Goal: Feedback & Contribution: Leave review/rating

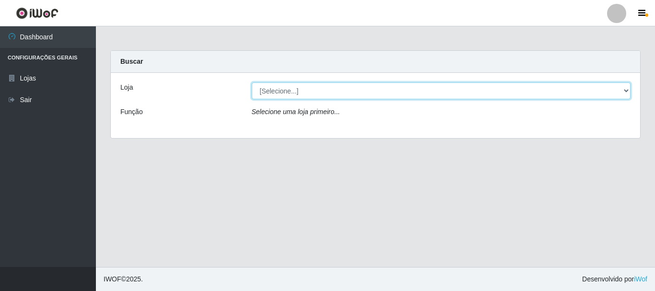
click at [629, 90] on select "[Selecione...] Supermercado Manaira" at bounding box center [441, 90] width 379 height 17
select select "443"
click at [252, 82] on select "[Selecione...] Supermercado Manaira" at bounding box center [441, 90] width 379 height 17
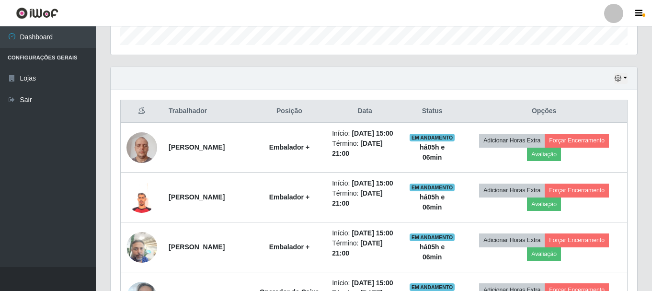
scroll to position [336, 0]
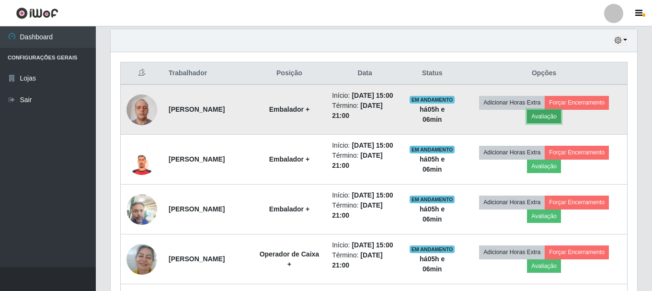
click at [557, 117] on button "Avaliação" at bounding box center [544, 116] width 34 height 13
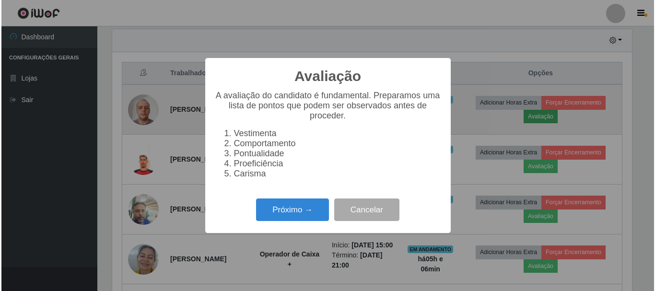
scroll to position [199, 522]
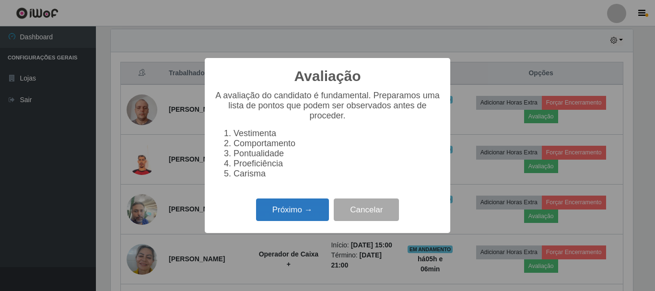
click at [289, 212] on button "Próximo →" at bounding box center [292, 209] width 73 height 23
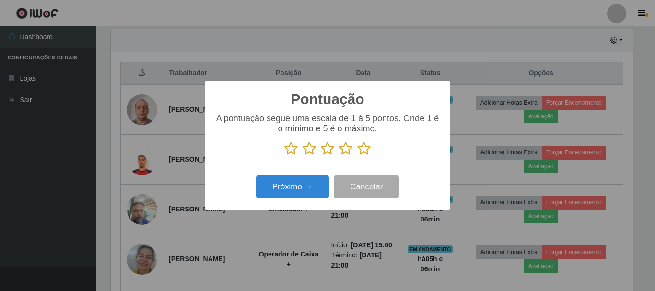
click at [367, 149] on icon at bounding box center [363, 148] width 13 height 14
click at [357, 156] on input "radio" at bounding box center [357, 156] width 0 height 0
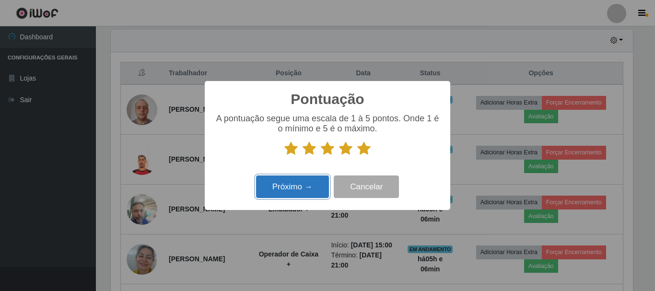
click at [314, 183] on button "Próximo →" at bounding box center [292, 186] width 73 height 23
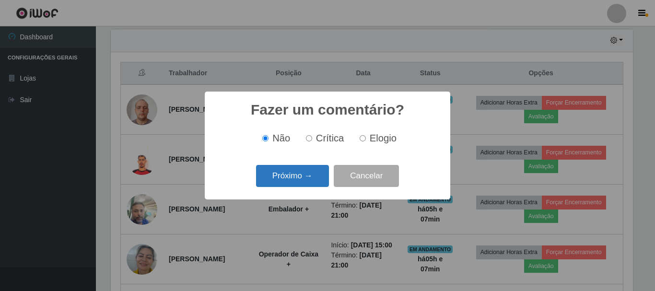
click at [300, 171] on button "Próximo →" at bounding box center [292, 176] width 73 height 23
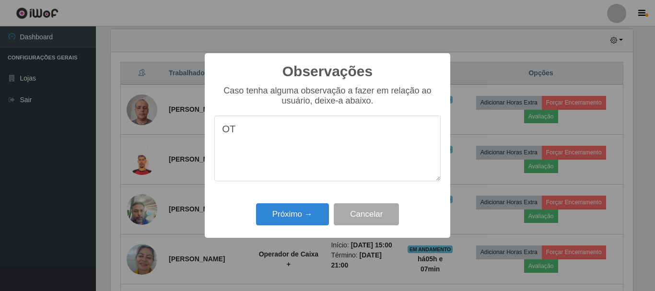
type textarea "O"
type textarea "ATENDIMENTO OTIMO"
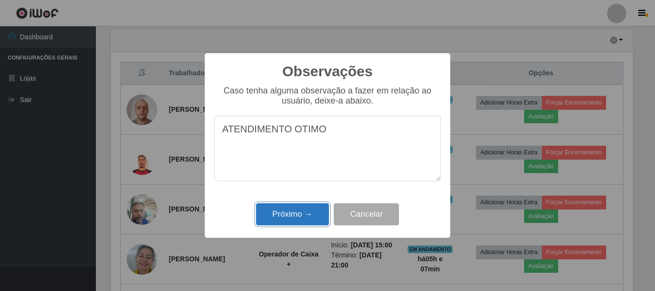
click at [291, 210] on button "Próximo →" at bounding box center [292, 214] width 73 height 23
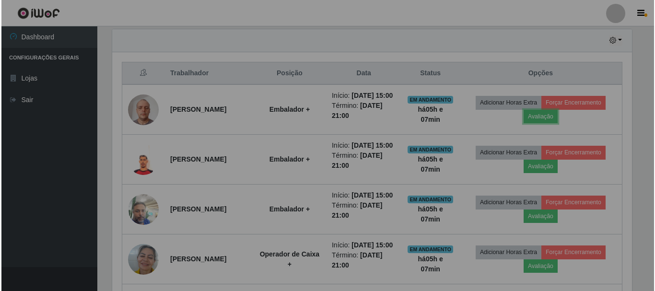
scroll to position [199, 527]
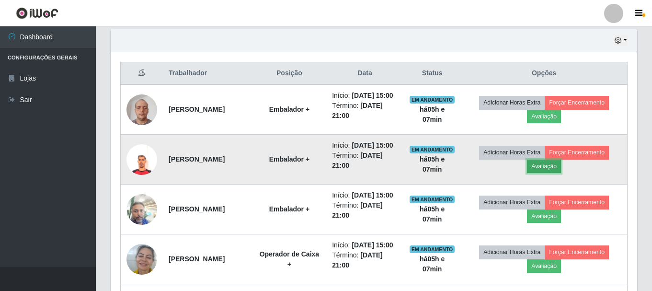
click at [553, 173] on button "Avaliação" at bounding box center [544, 166] width 34 height 13
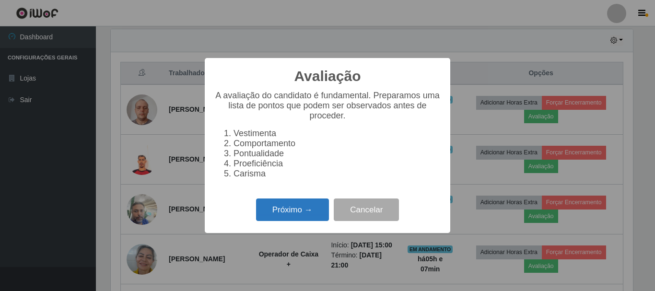
click at [292, 216] on button "Próximo →" at bounding box center [292, 209] width 73 height 23
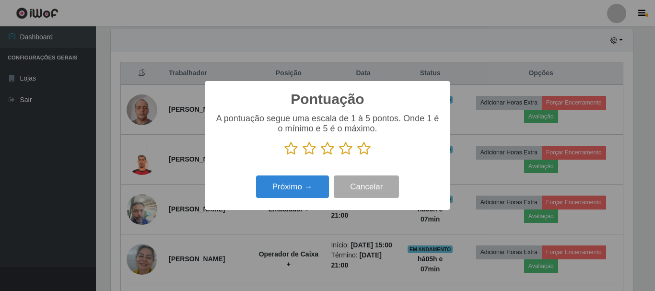
click at [364, 149] on icon at bounding box center [363, 148] width 13 height 14
click at [357, 156] on input "radio" at bounding box center [357, 156] width 0 height 0
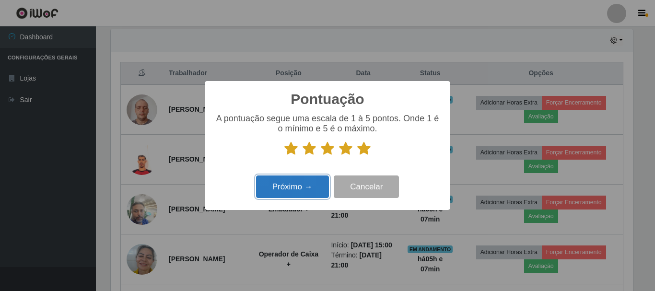
click at [282, 193] on button "Próximo →" at bounding box center [292, 186] width 73 height 23
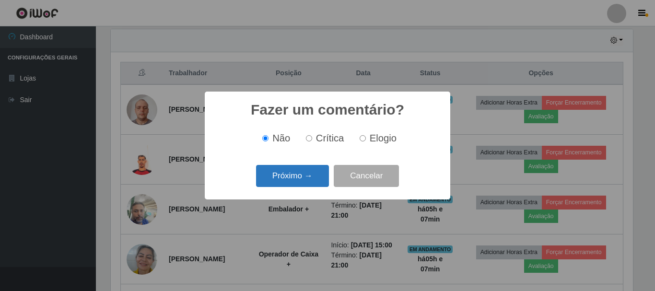
click at [309, 170] on button "Próximo →" at bounding box center [292, 176] width 73 height 23
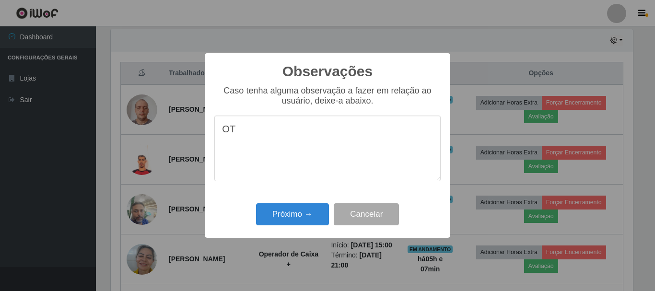
type textarea "O"
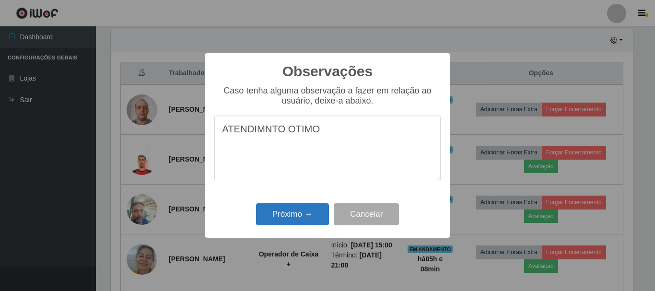
type textarea "ATENDIMNTO OTIMO"
click at [293, 211] on button "Próximo →" at bounding box center [292, 214] width 73 height 23
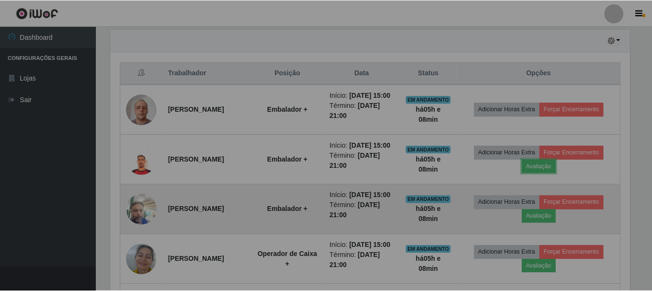
scroll to position [199, 527]
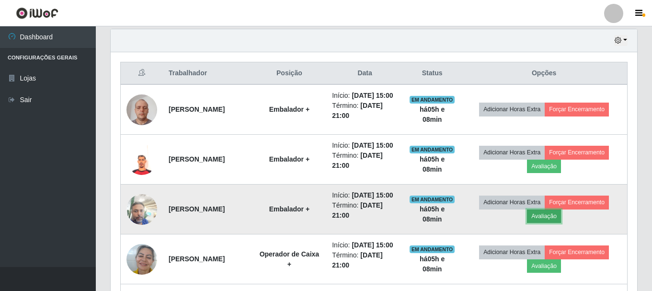
click at [554, 223] on button "Avaliação" at bounding box center [544, 216] width 34 height 13
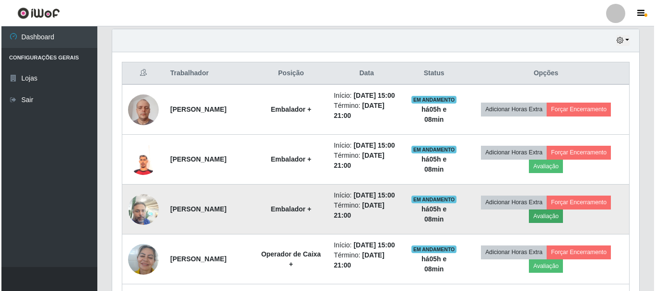
scroll to position [199, 522]
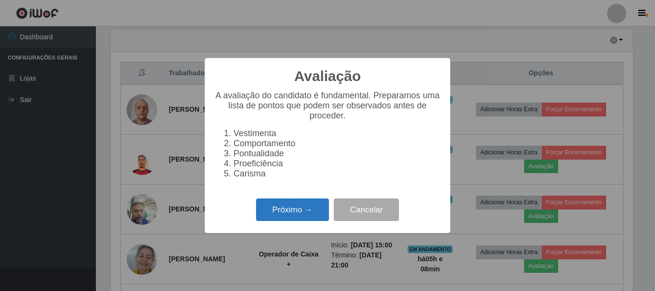
click at [306, 210] on button "Próximo →" at bounding box center [292, 209] width 73 height 23
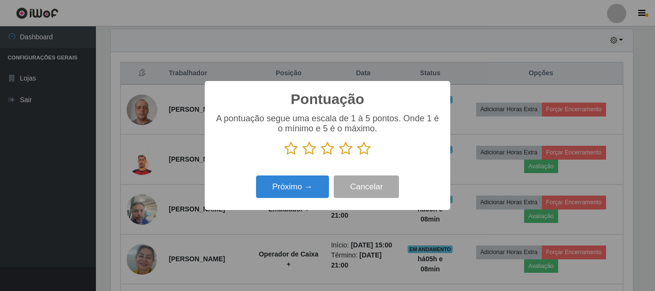
scroll to position [479216, 478893]
click at [367, 147] on icon at bounding box center [363, 148] width 13 height 14
click at [357, 156] on input "radio" at bounding box center [357, 156] width 0 height 0
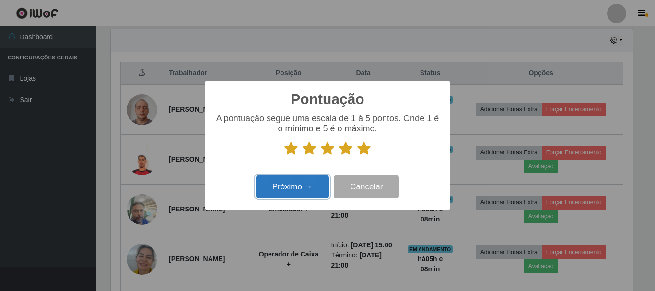
click at [298, 186] on button "Próximo →" at bounding box center [292, 186] width 73 height 23
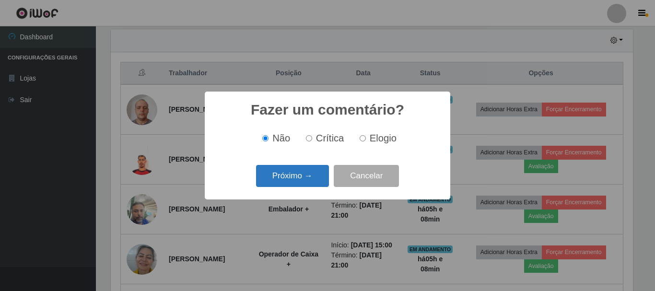
click at [308, 173] on button "Próximo →" at bounding box center [292, 176] width 73 height 23
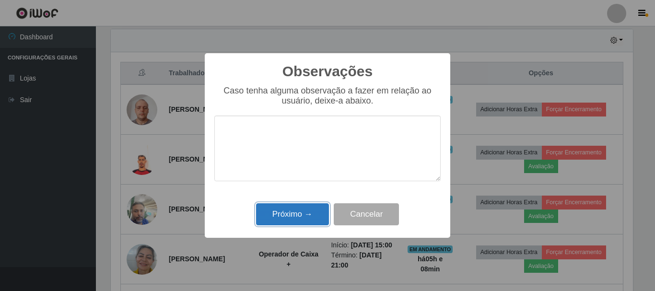
click at [285, 213] on button "Próximo →" at bounding box center [292, 214] width 73 height 23
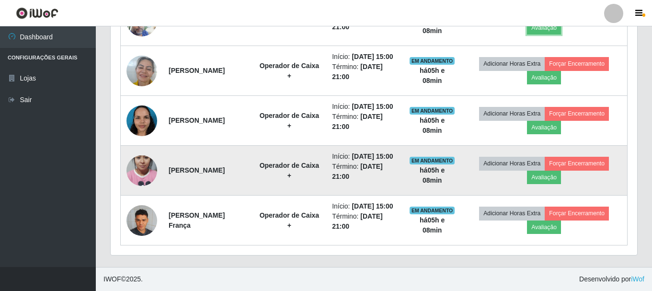
scroll to position [575, 0]
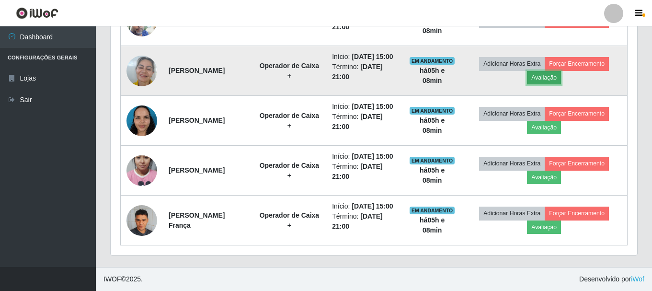
click at [556, 71] on button "Avaliação" at bounding box center [544, 77] width 34 height 13
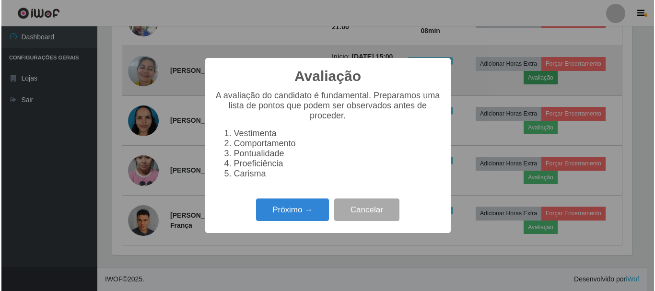
scroll to position [199, 522]
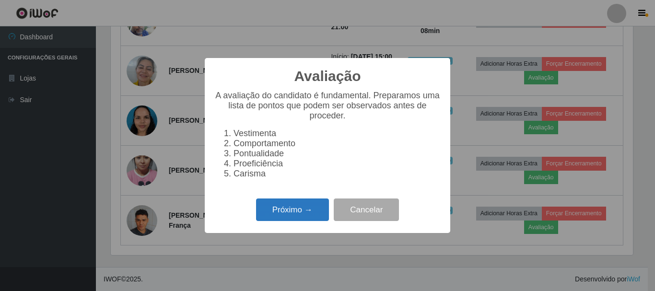
click at [303, 207] on button "Próximo →" at bounding box center [292, 209] width 73 height 23
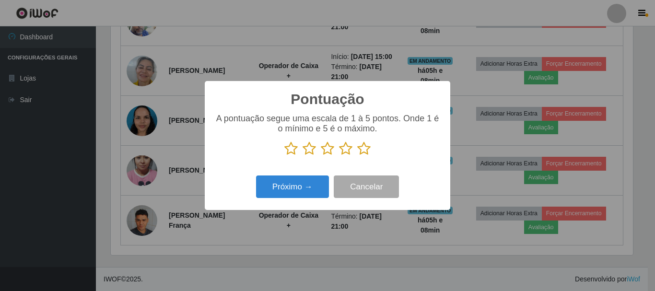
click at [369, 147] on icon at bounding box center [363, 148] width 13 height 14
click at [357, 156] on input "radio" at bounding box center [357, 156] width 0 height 0
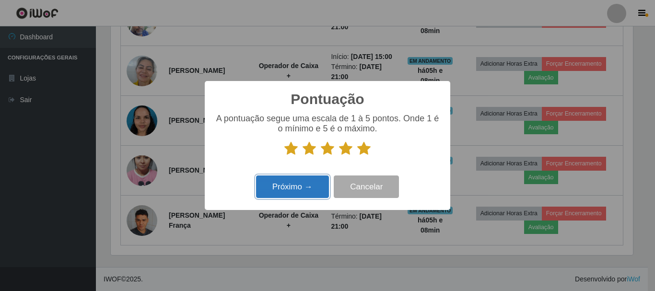
click at [303, 185] on button "Próximo →" at bounding box center [292, 186] width 73 height 23
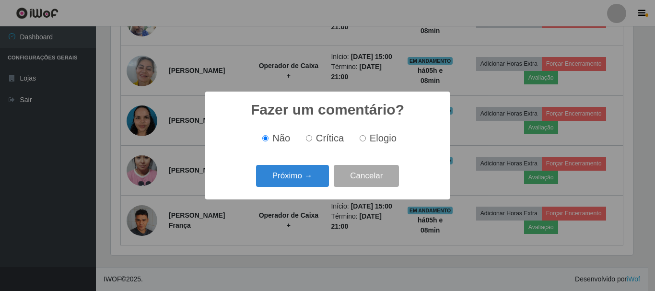
click at [366, 137] on label "Elogio" at bounding box center [376, 138] width 41 height 11
click at [366, 137] on input "Elogio" at bounding box center [363, 138] width 6 height 6
radio input "true"
click at [311, 172] on button "Próximo →" at bounding box center [292, 176] width 73 height 23
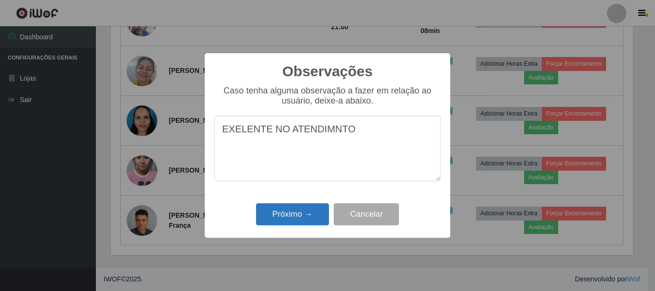
type textarea "EXELENTE NO ATENDIMNTO"
click at [277, 214] on button "Próximo →" at bounding box center [292, 214] width 73 height 23
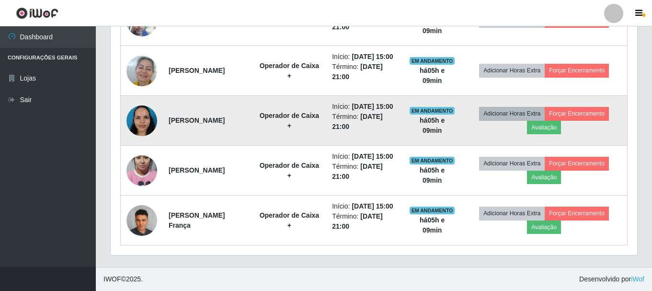
scroll to position [594, 0]
click at [547, 121] on button "Avaliação" at bounding box center [544, 127] width 34 height 13
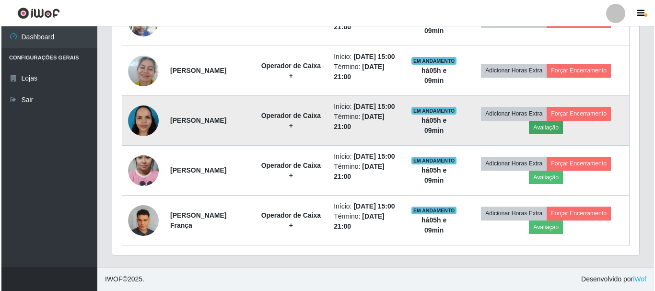
scroll to position [199, 522]
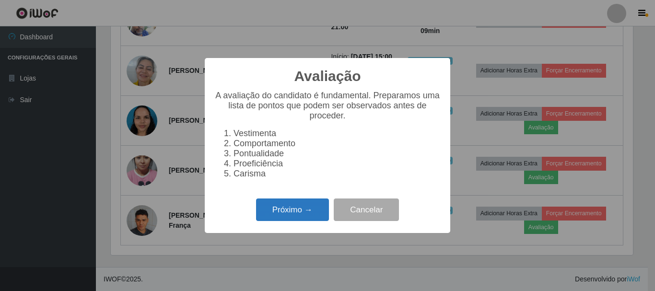
click at [291, 215] on button "Próximo →" at bounding box center [292, 209] width 73 height 23
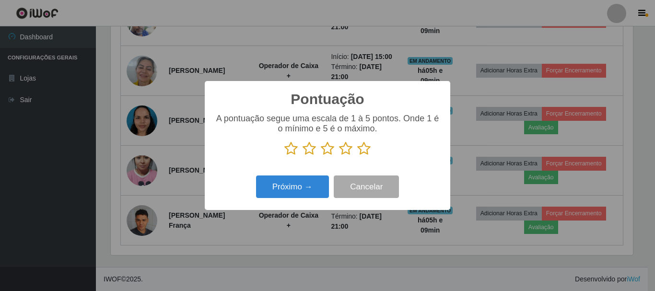
click at [363, 149] on icon at bounding box center [363, 148] width 13 height 14
click at [357, 156] on input "radio" at bounding box center [357, 156] width 0 height 0
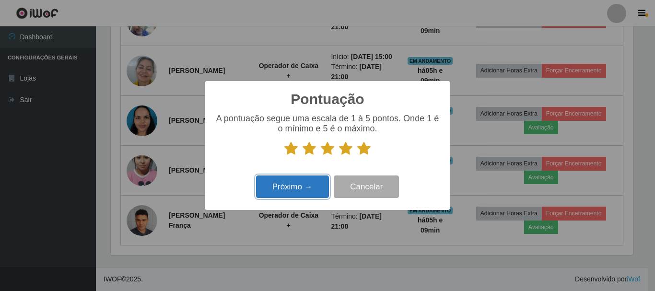
click at [285, 178] on button "Próximo →" at bounding box center [292, 186] width 73 height 23
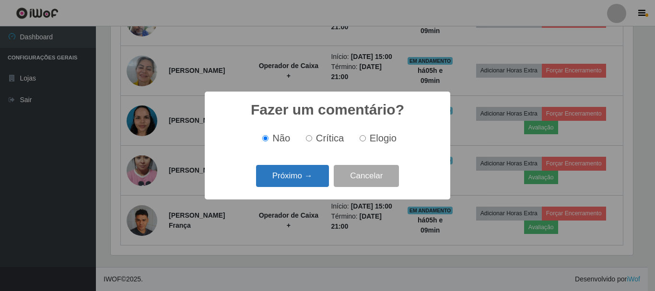
click at [300, 173] on button "Próximo →" at bounding box center [292, 176] width 73 height 23
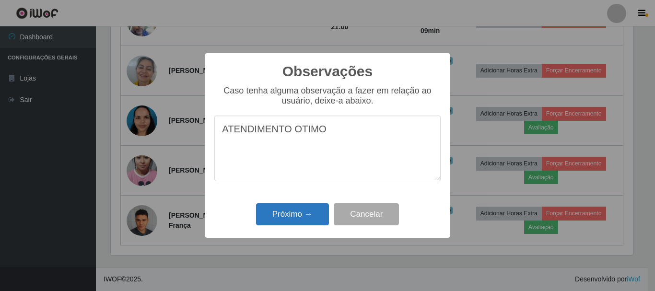
type textarea "ATENDIMENTO OTIMO"
click at [295, 214] on button "Próximo →" at bounding box center [292, 214] width 73 height 23
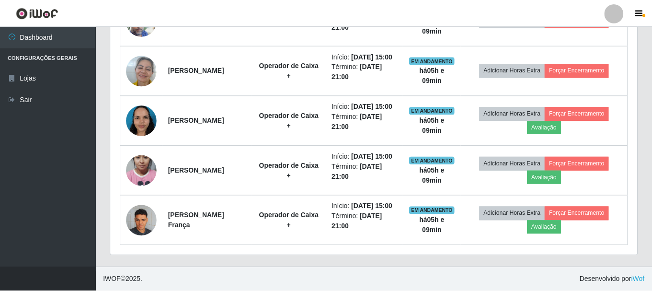
scroll to position [199, 527]
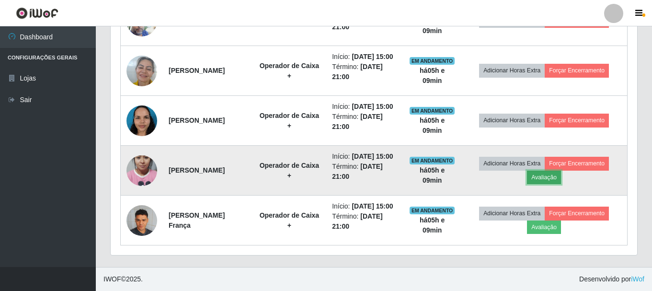
click at [557, 171] on button "Avaliação" at bounding box center [544, 177] width 34 height 13
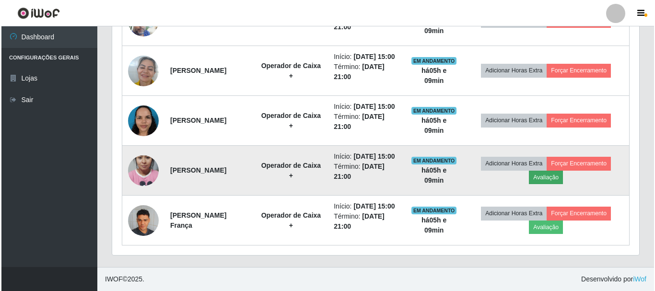
scroll to position [199, 522]
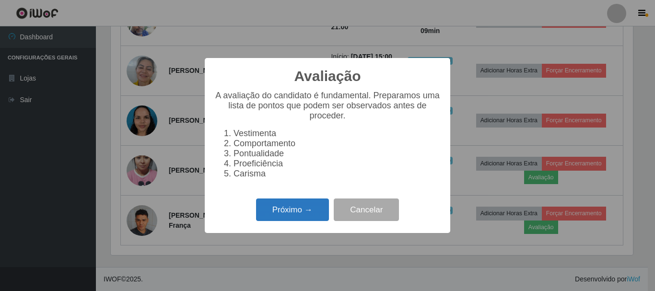
click at [301, 216] on button "Próximo →" at bounding box center [292, 209] width 73 height 23
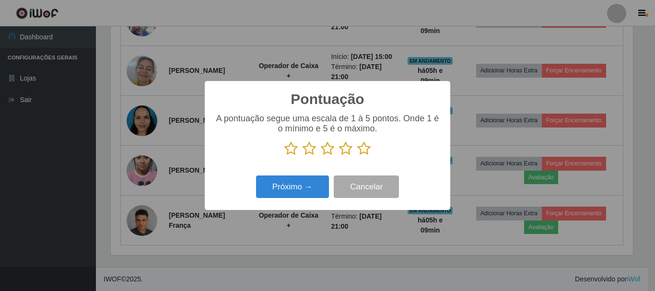
scroll to position [479216, 478893]
click at [361, 145] on icon at bounding box center [363, 148] width 13 height 14
click at [357, 156] on input "radio" at bounding box center [357, 156] width 0 height 0
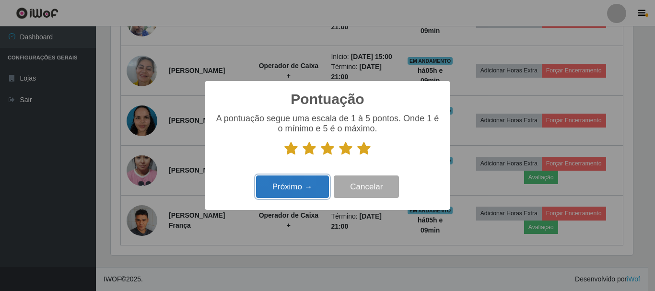
click at [291, 192] on button "Próximo →" at bounding box center [292, 186] width 73 height 23
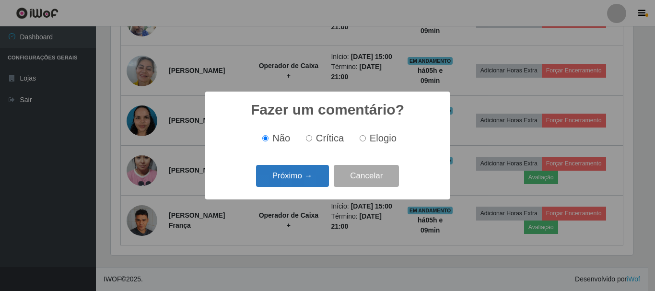
click at [287, 173] on button "Próximo →" at bounding box center [292, 176] width 73 height 23
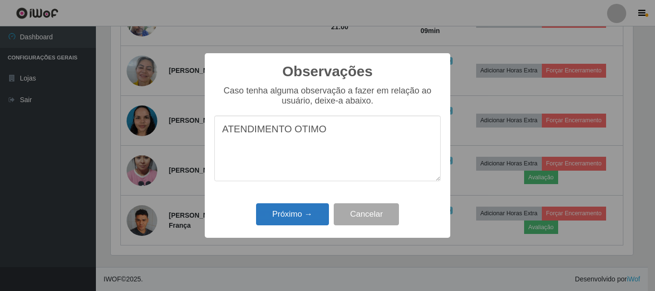
type textarea "ATENDIMENTO OTIMO"
click at [310, 212] on button "Próximo →" at bounding box center [292, 214] width 73 height 23
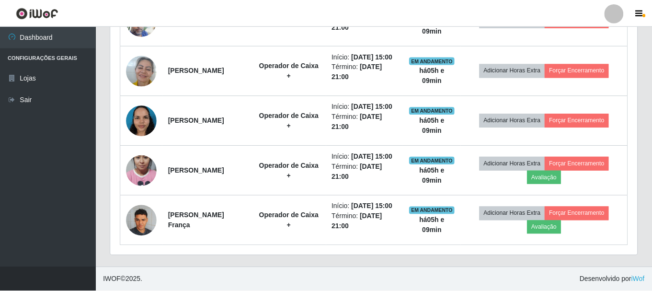
scroll to position [199, 527]
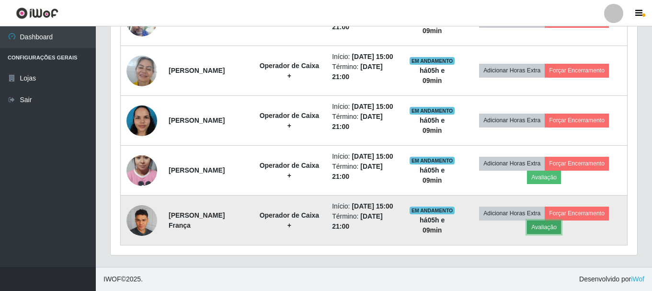
click at [557, 222] on button "Avaliação" at bounding box center [544, 227] width 34 height 13
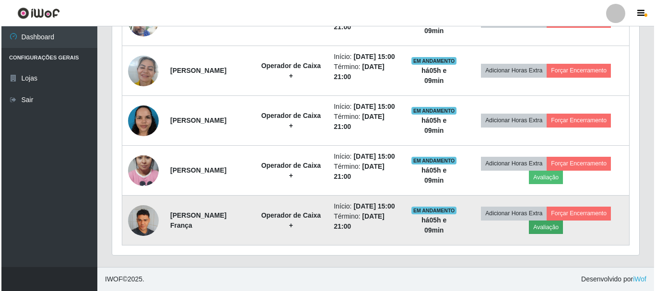
scroll to position [199, 522]
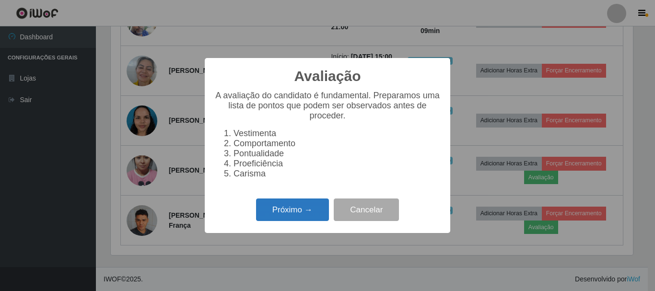
click at [294, 213] on button "Próximo →" at bounding box center [292, 209] width 73 height 23
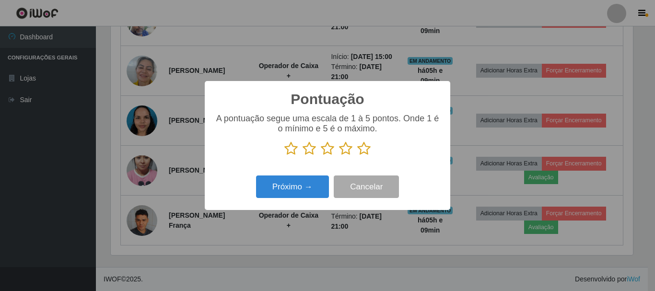
click at [363, 147] on icon at bounding box center [363, 148] width 13 height 14
click at [357, 156] on input "radio" at bounding box center [357, 156] width 0 height 0
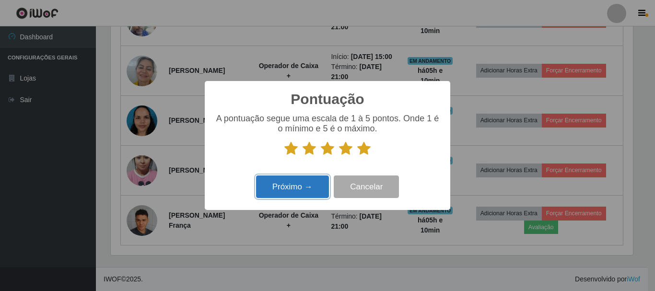
click at [284, 181] on button "Próximo →" at bounding box center [292, 186] width 73 height 23
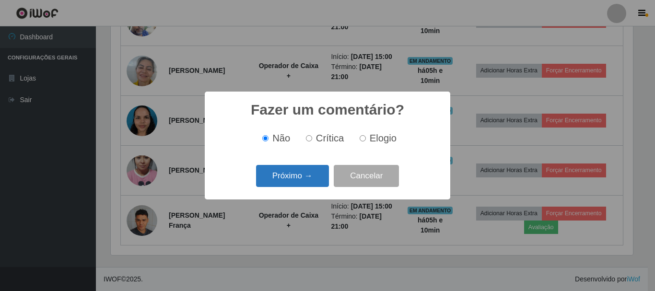
click at [314, 171] on button "Próximo →" at bounding box center [292, 176] width 73 height 23
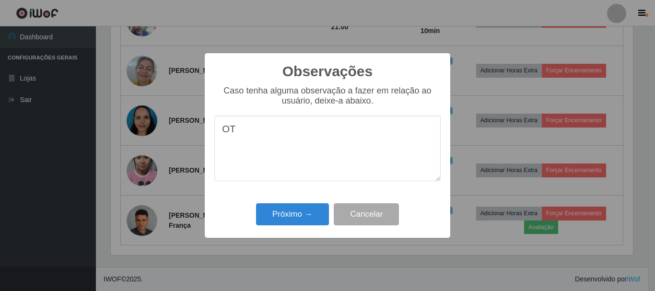
type textarea "O"
type textarea "ATENDIMENTO OTIMO"
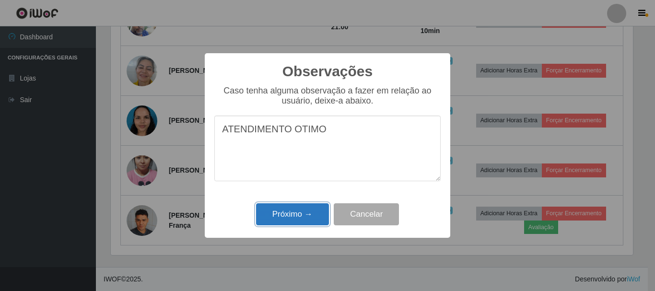
click at [303, 215] on button "Próximo →" at bounding box center [292, 214] width 73 height 23
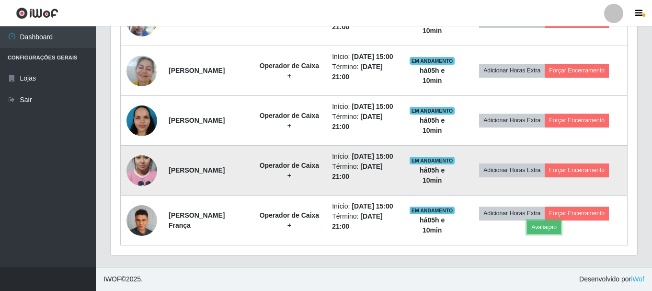
scroll to position [594, 0]
